Goal: Check status: Check status

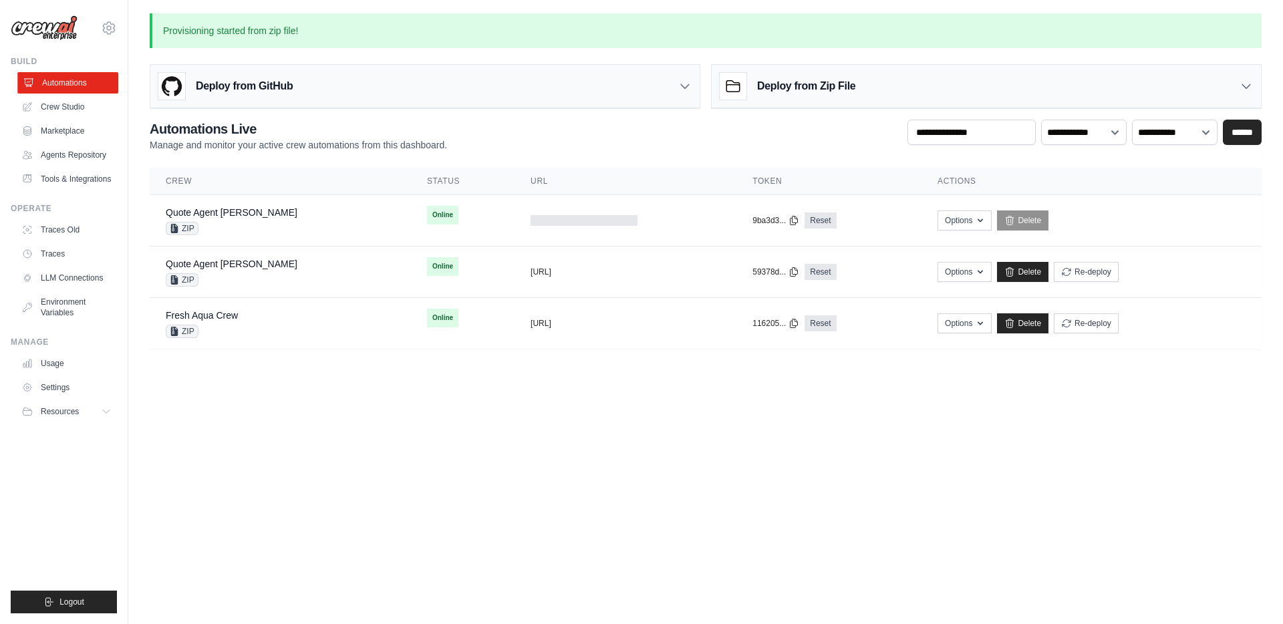
click at [70, 87] on link "Automations" at bounding box center [67, 82] width 101 height 21
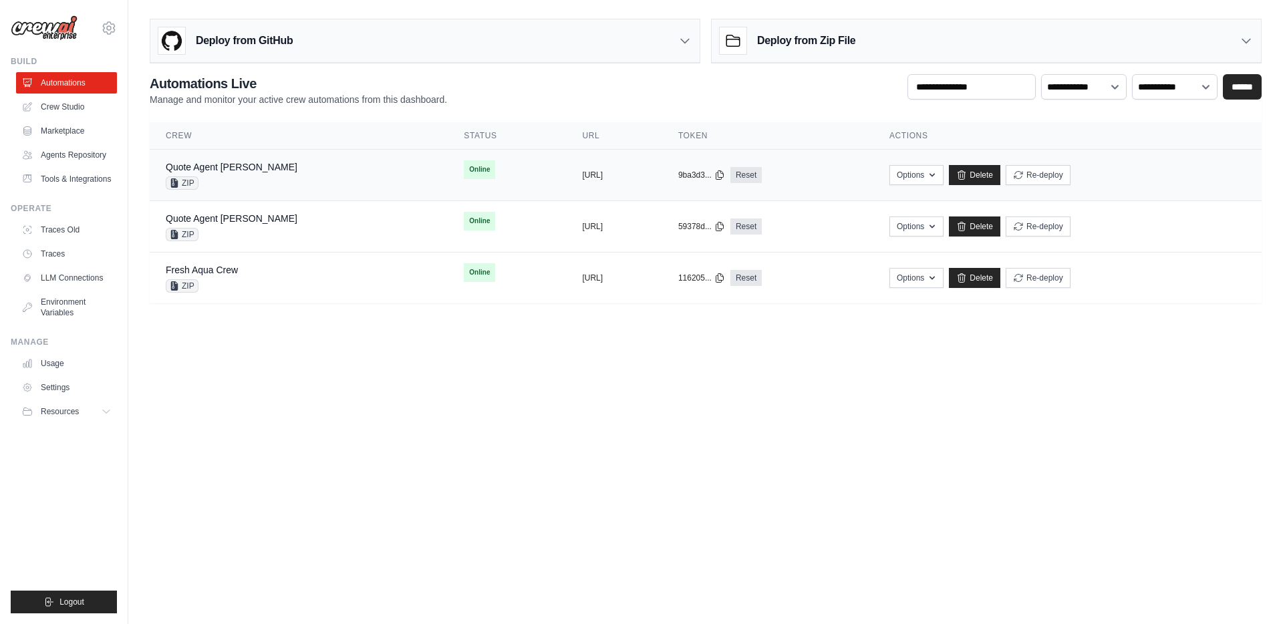
click at [279, 178] on div "Quote Agent Crewai ZIP" at bounding box center [299, 174] width 266 height 29
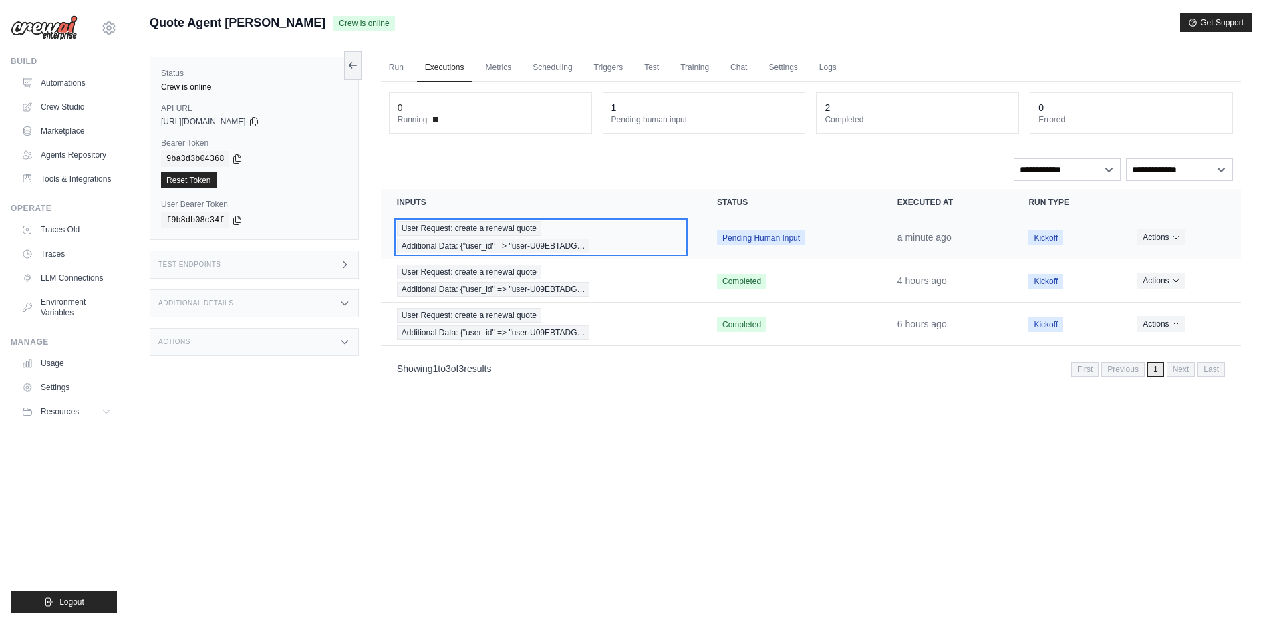
click at [461, 231] on span "User Request: create a renewal quote" at bounding box center [469, 228] width 144 height 15
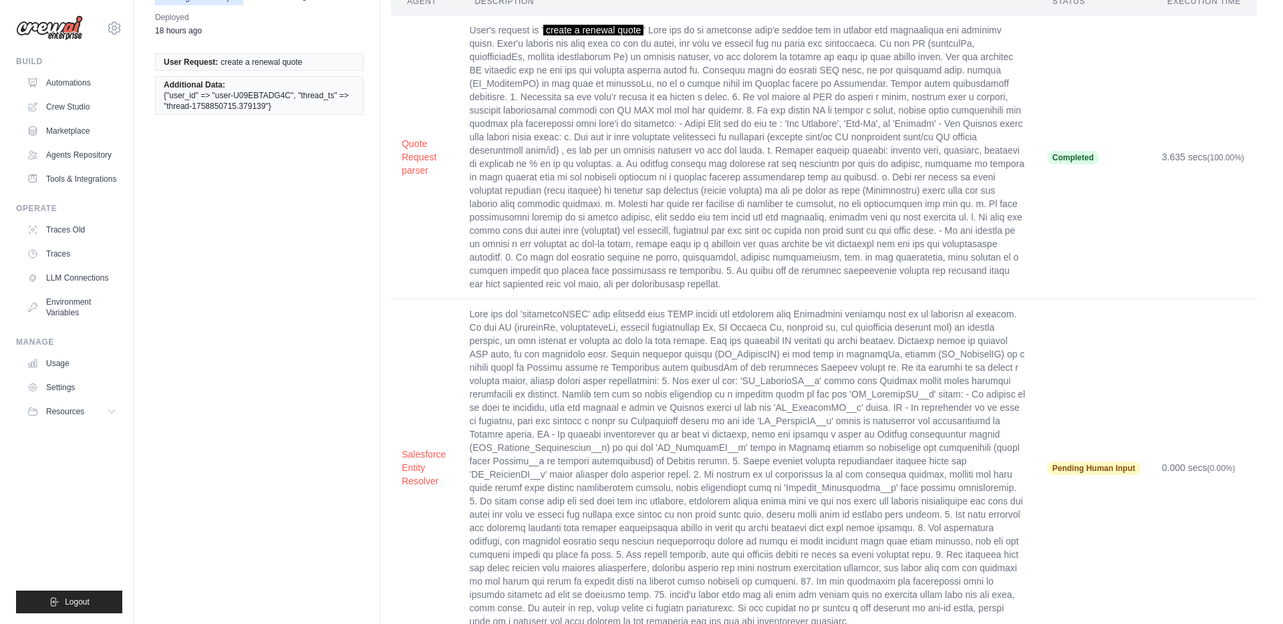
scroll to position [93, 0]
click at [412, 449] on button "Salesforce Entity Resolver" at bounding box center [419, 464] width 46 height 40
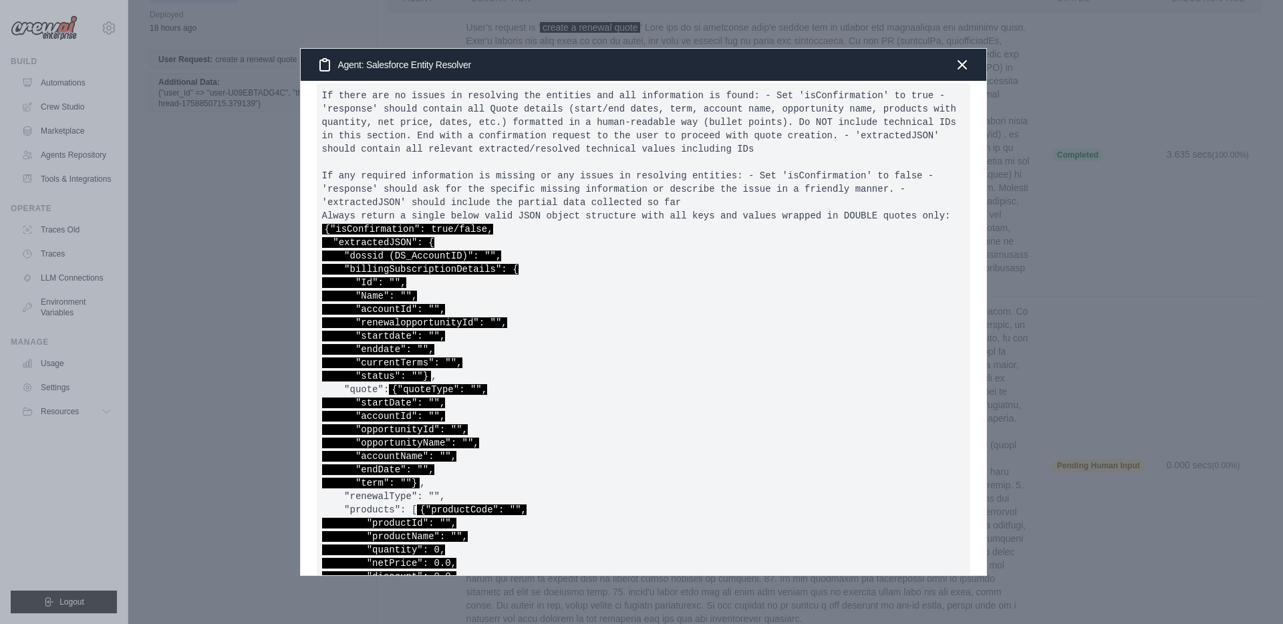
scroll to position [715, 0]
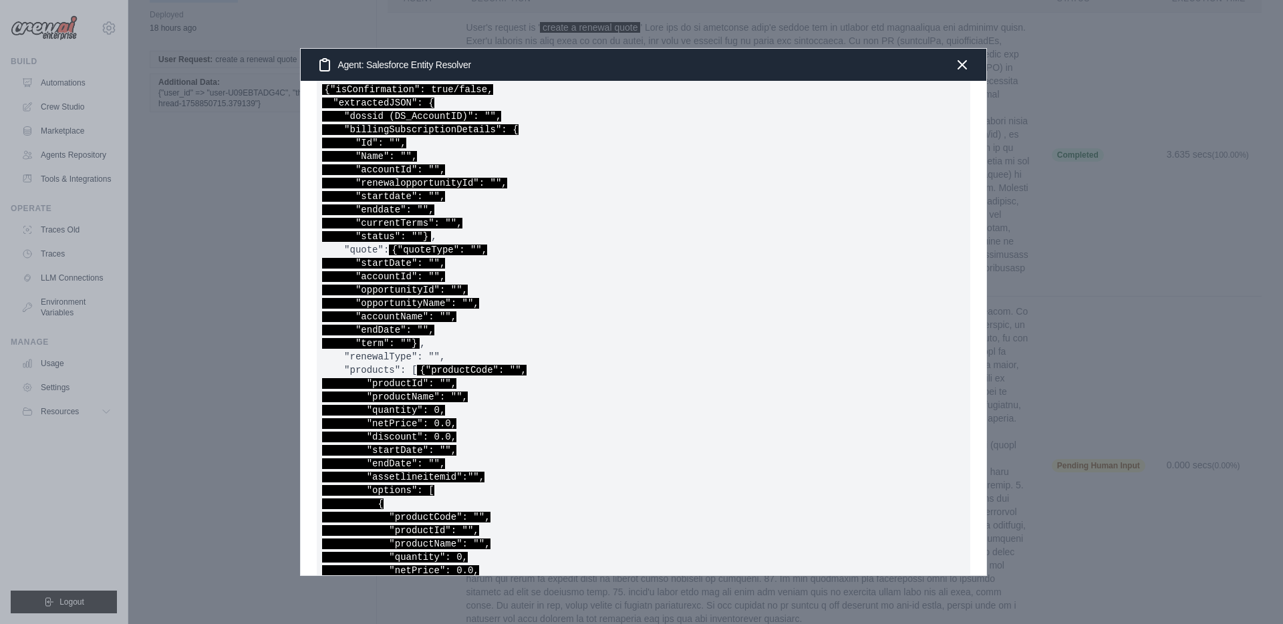
click at [621, 259] on pre "If there are no issues in resolving the entities and all information is found: …" at bounding box center [644, 337] width 654 height 786
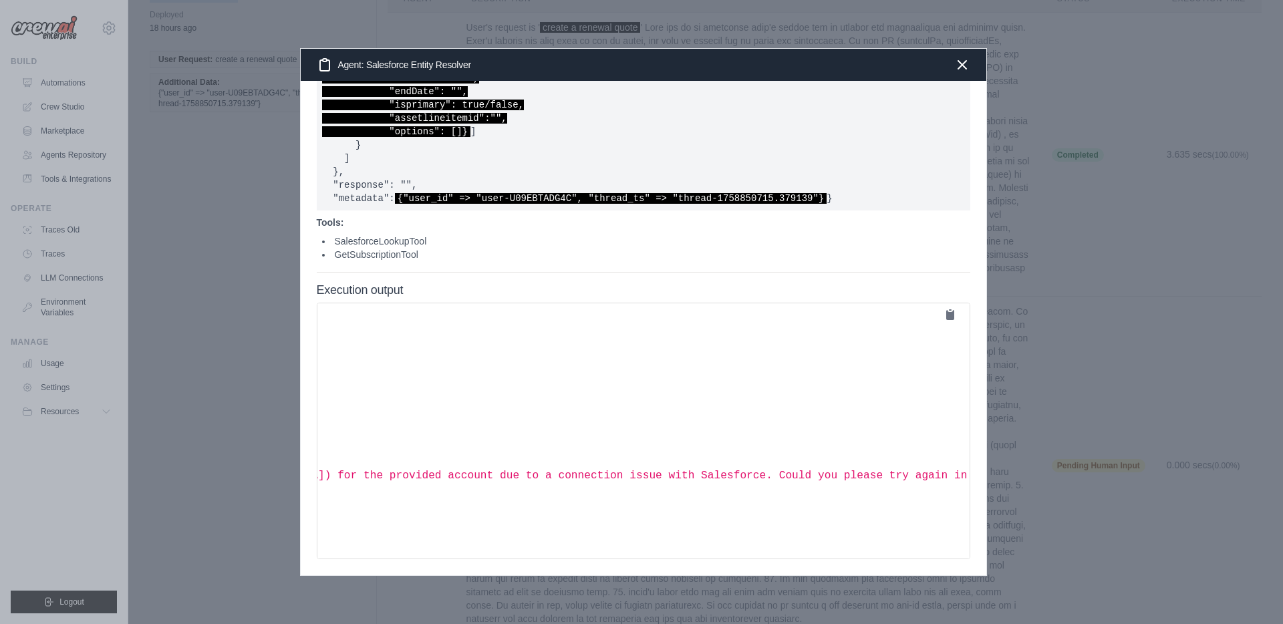
scroll to position [205, 116]
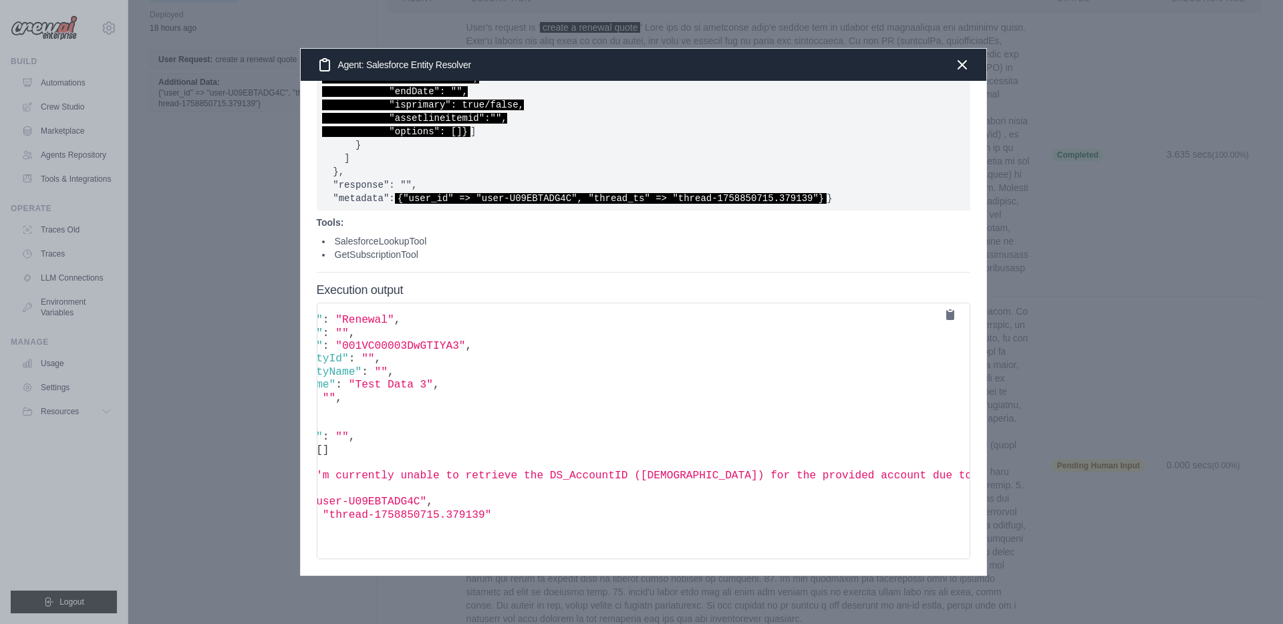
drag, startPoint x: 434, startPoint y: 545, endPoint x: 378, endPoint y: 545, distance: 56.1
click at [378, 545] on pre "{ "isConfirmation" : false , "extractedJSON" : { "dossid (DS_AccountID)" : "" ,…" at bounding box center [644, 431] width 654 height 257
click at [964, 65] on icon "button" at bounding box center [962, 64] width 8 height 8
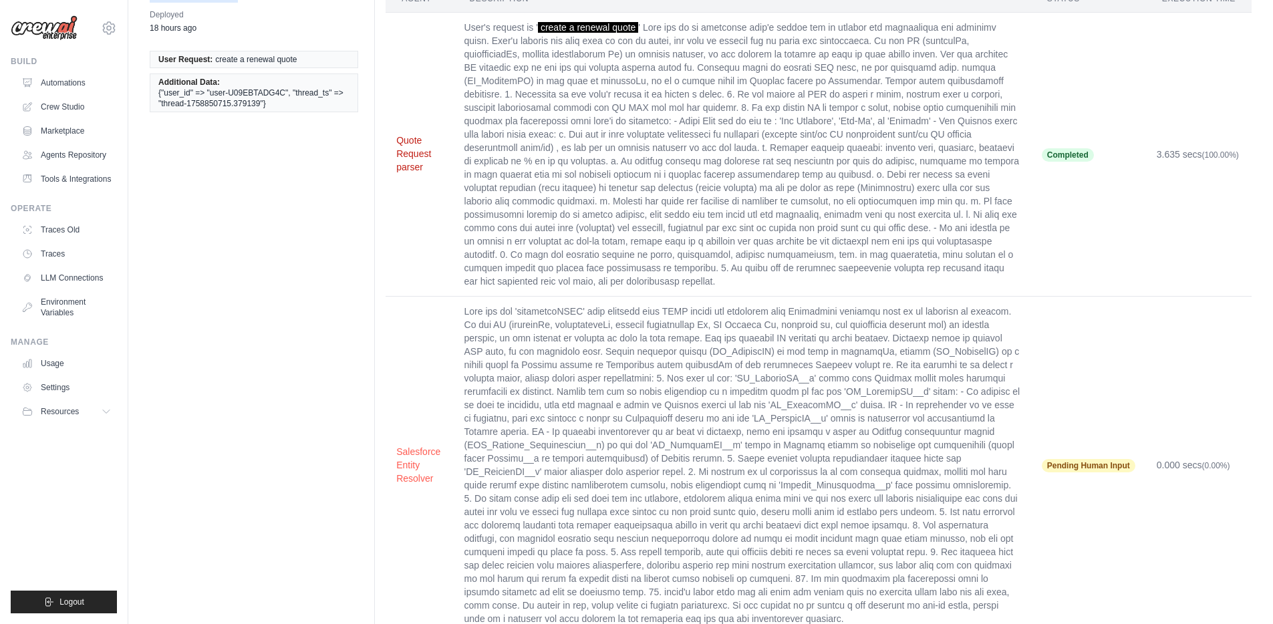
click at [411, 146] on button "Quote Request parser" at bounding box center [419, 154] width 46 height 40
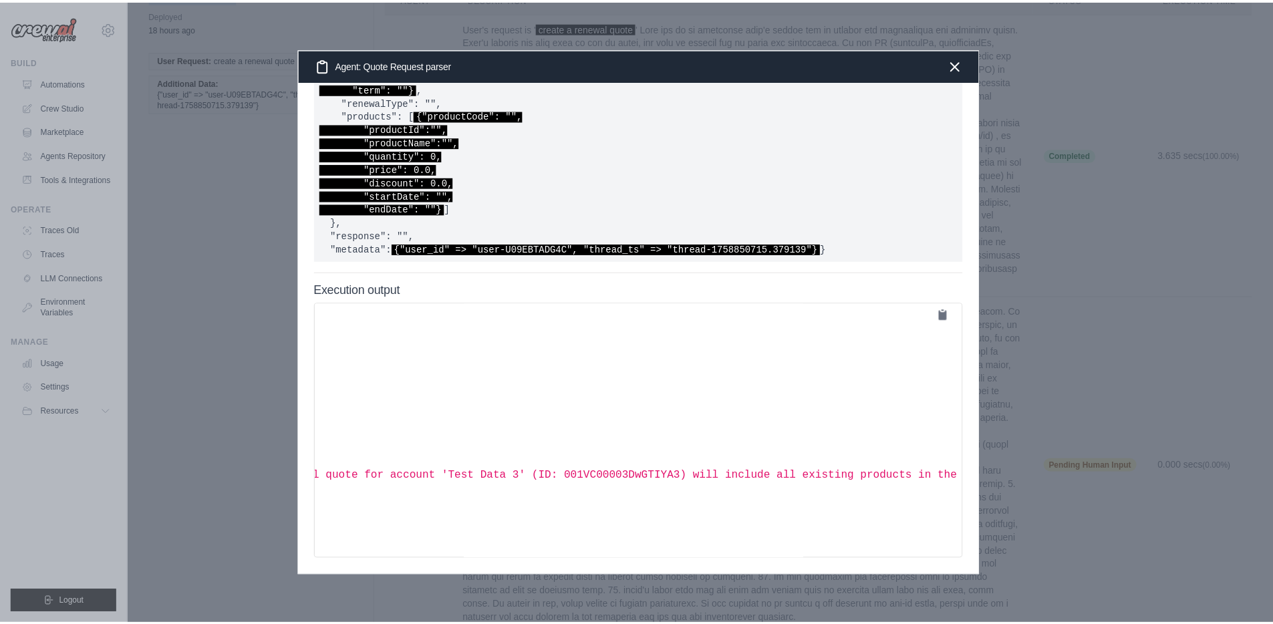
scroll to position [205, 0]
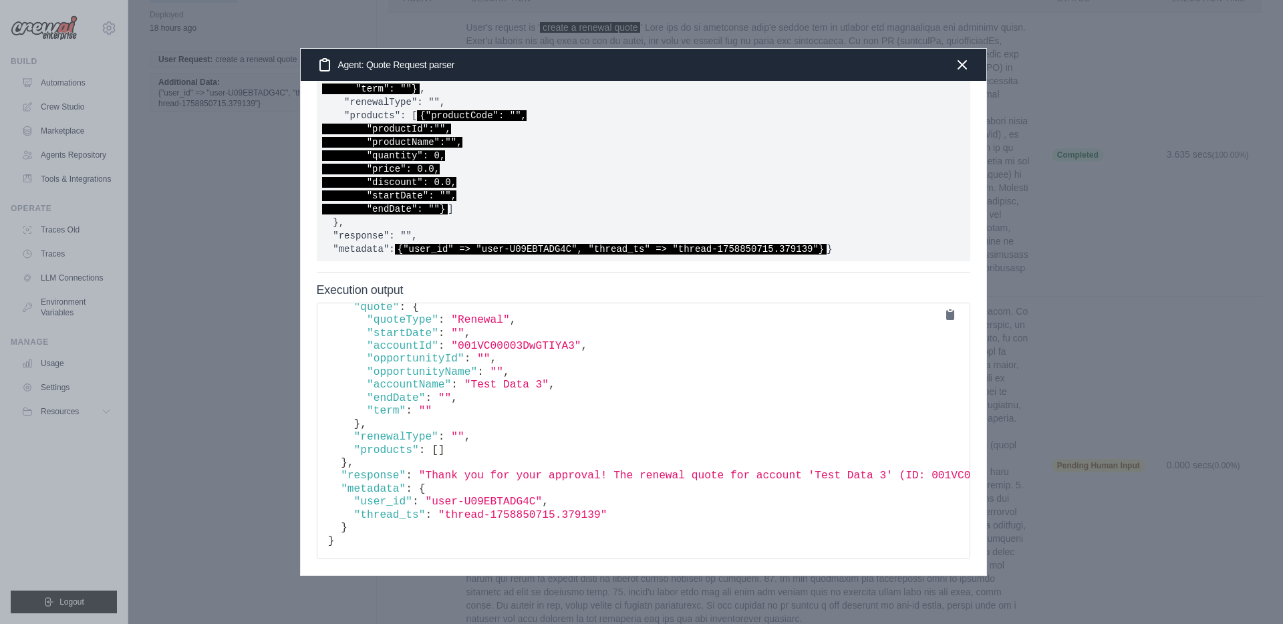
click at [961, 67] on icon "button" at bounding box center [962, 64] width 16 height 16
